Goal: Book appointment/travel/reservation

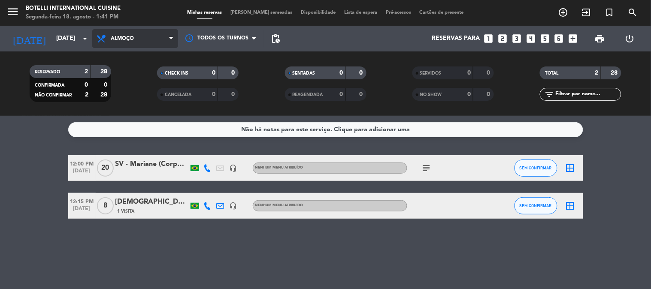
click at [116, 45] on span "Almoço" at bounding box center [135, 38] width 86 height 19
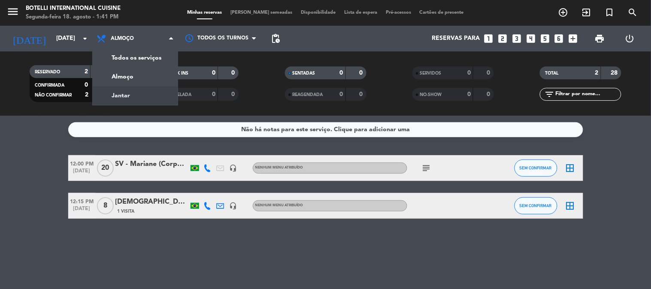
click at [114, 97] on div "menu Botelli International Cuisine Segunda-feira 18. agosto - 1:41 PM Minhas re…" at bounding box center [325, 58] width 651 height 116
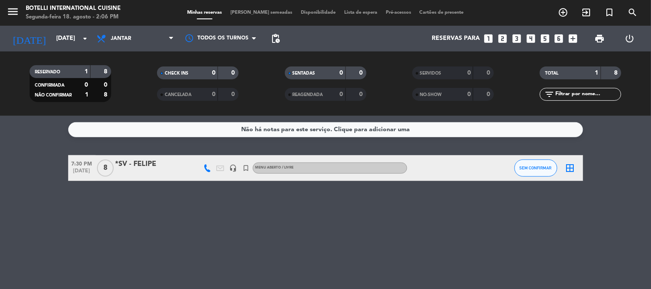
click at [618, 190] on div "Não há notas para este serviço. Clique para adicionar uma 7:30 PM [DATE] 8 *SV …" at bounding box center [325, 202] width 651 height 173
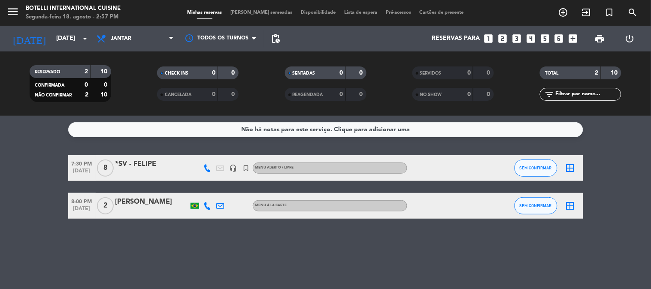
click at [613, 216] on div "Não há notas para este serviço. Clique para adicionar uma 7:30 PM [DATE] 8 *SV …" at bounding box center [325, 202] width 651 height 173
click at [52, 31] on input "[DATE]" at bounding box center [93, 38] width 82 height 15
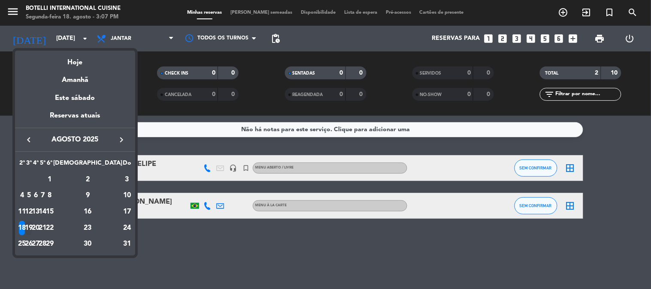
click at [32, 231] on div "19" at bounding box center [29, 228] width 6 height 15
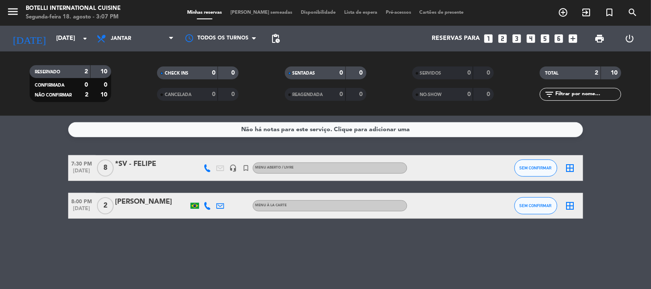
type input "Ter 19 ago"
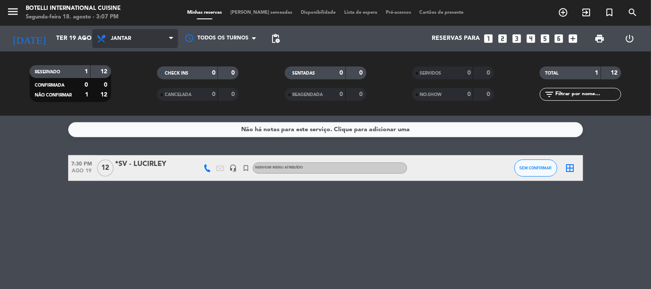
click at [123, 43] on span "Jantar" at bounding box center [135, 38] width 86 height 19
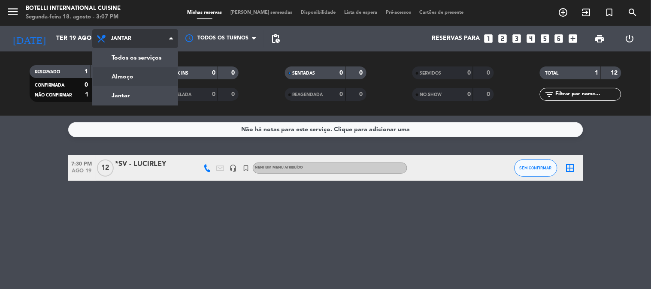
click at [125, 81] on div "menu Botelli International Cuisine Segunda-feira 18. agosto - 3:07 PM Minhas re…" at bounding box center [325, 58] width 651 height 116
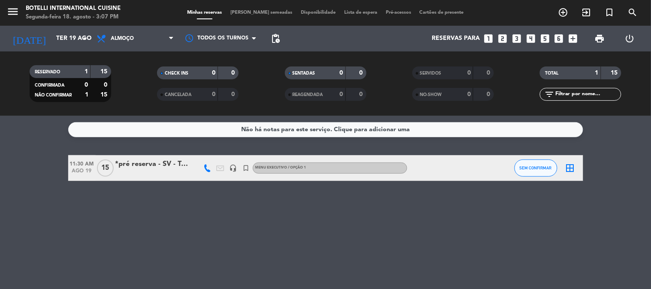
click at [155, 173] on div at bounding box center [151, 173] width 73 height 7
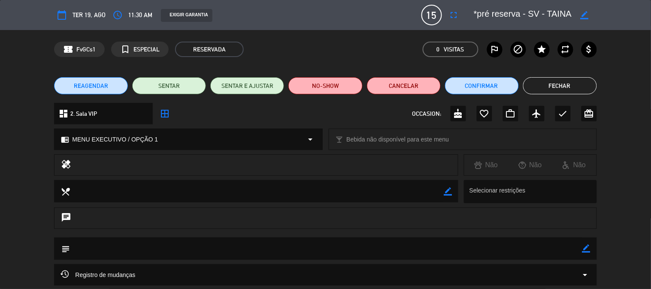
click at [558, 82] on button "Fechar" at bounding box center [560, 85] width 74 height 17
